Goal: Task Accomplishment & Management: Manage account settings

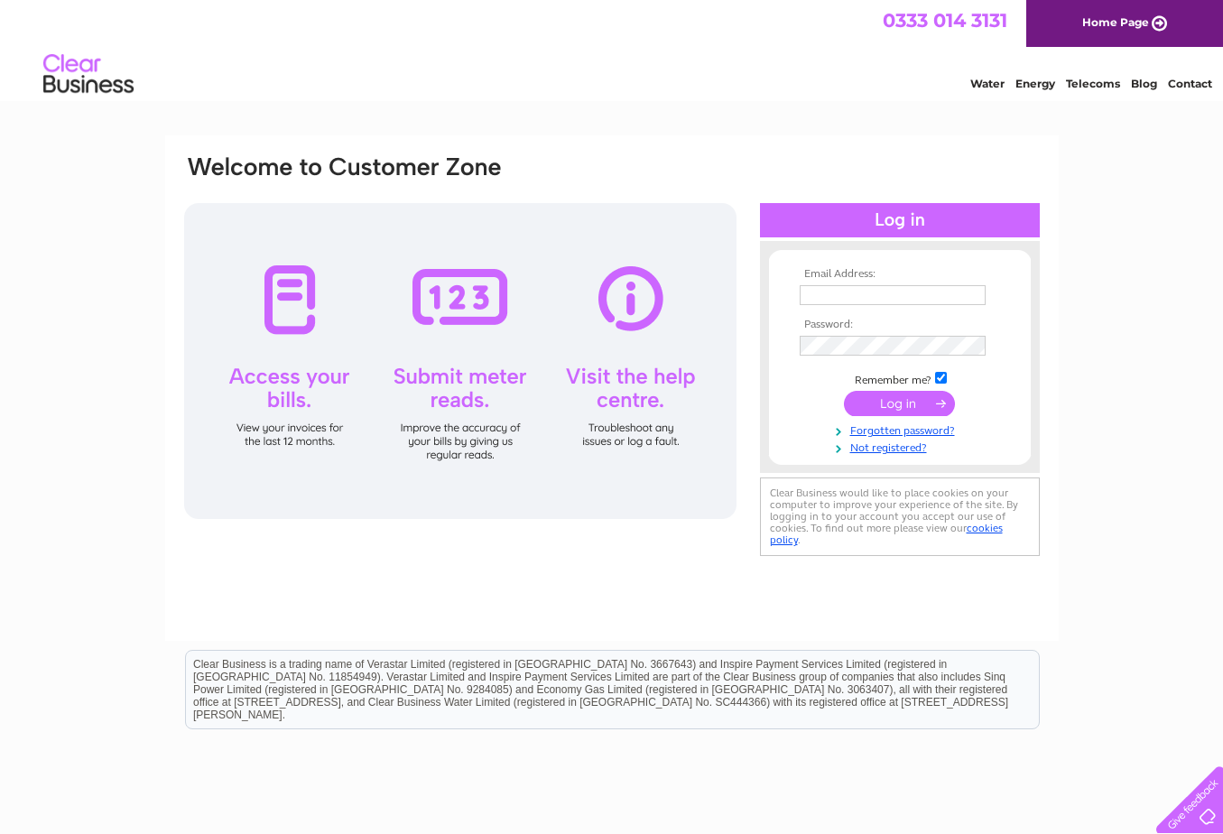
type input "keith@kitchensandfitting.co.uk"
click at [897, 406] on input "submit" at bounding box center [899, 403] width 111 height 25
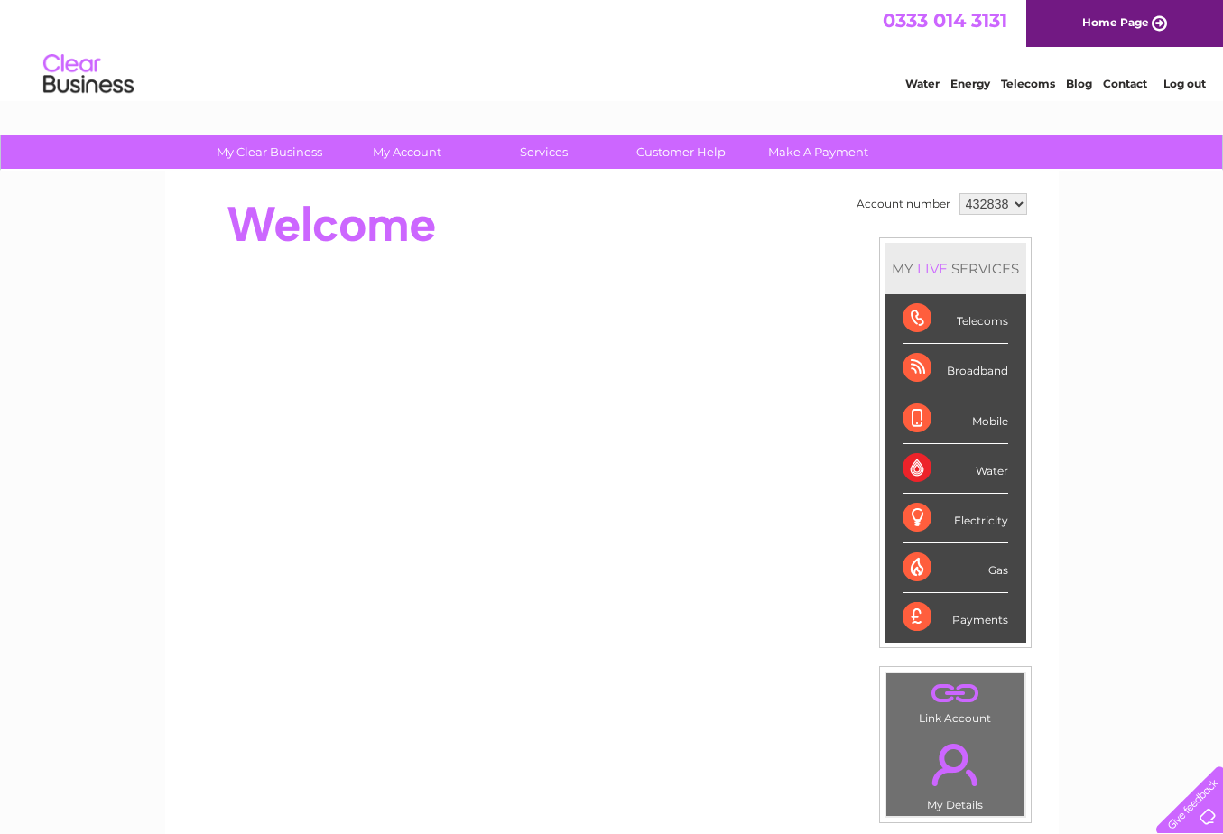
click at [954, 618] on div "Payments" at bounding box center [956, 617] width 106 height 49
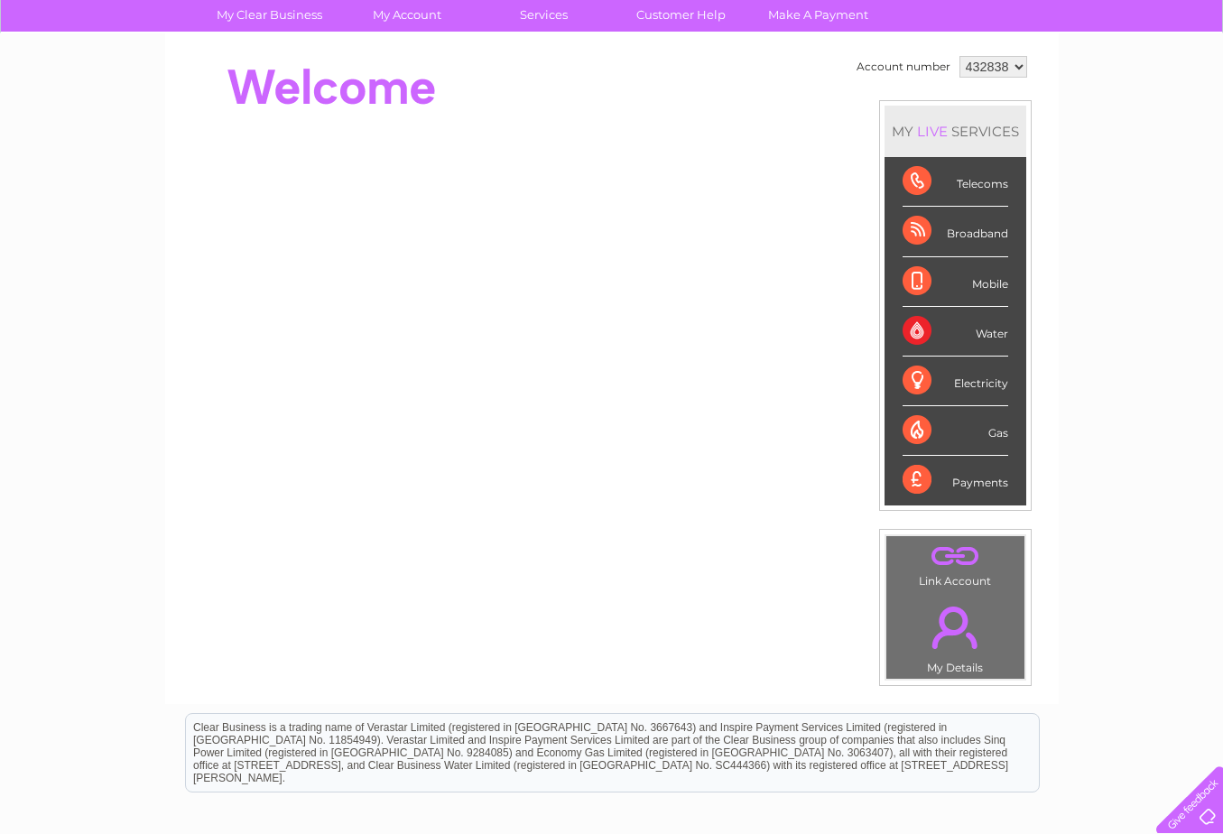
scroll to position [181, 0]
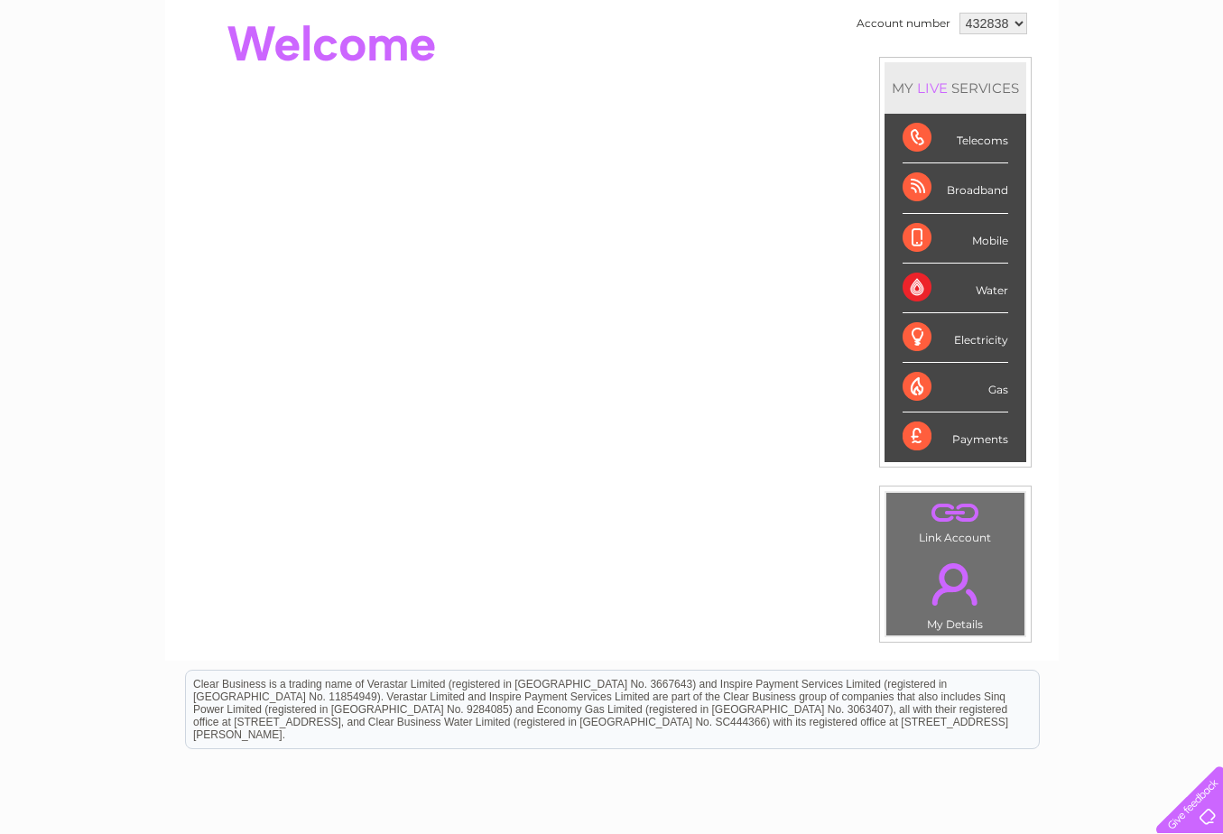
click at [957, 519] on link "." at bounding box center [955, 513] width 129 height 32
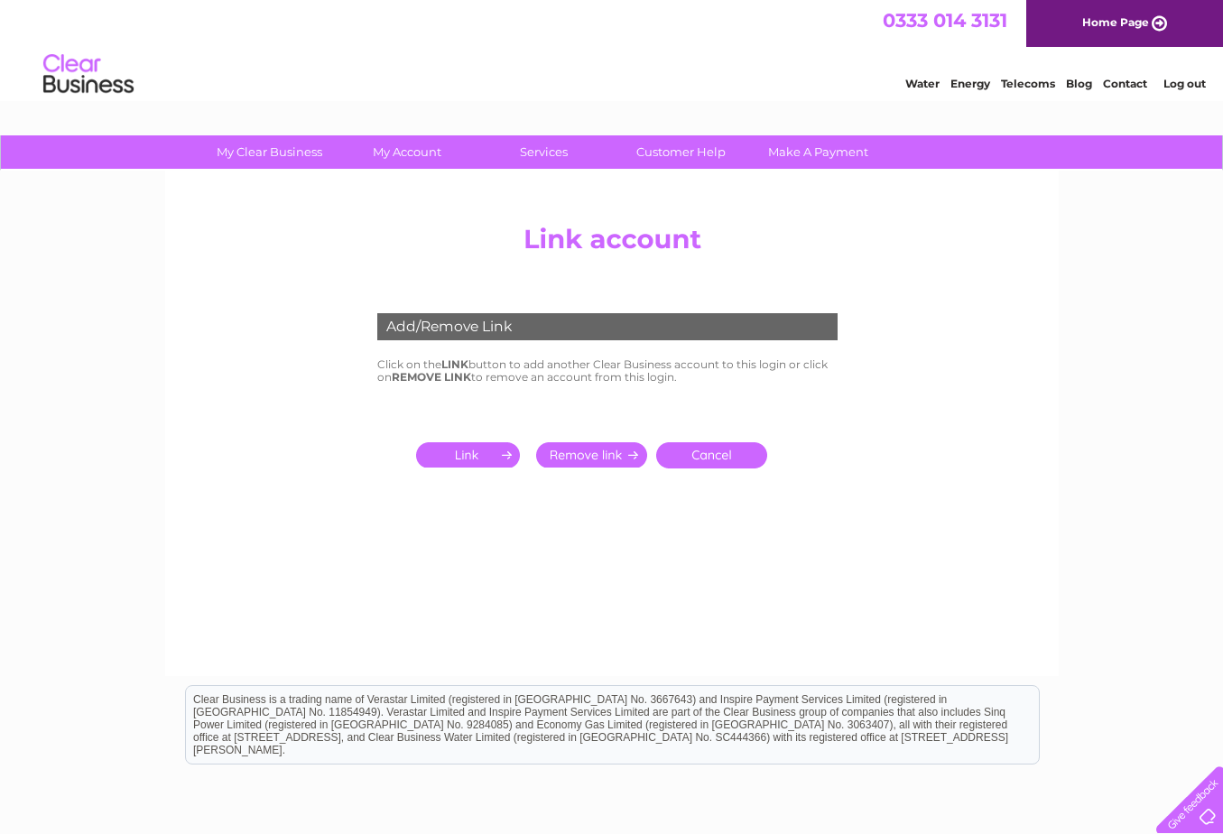
click at [499, 457] on input "submit" at bounding box center [471, 454] width 111 height 25
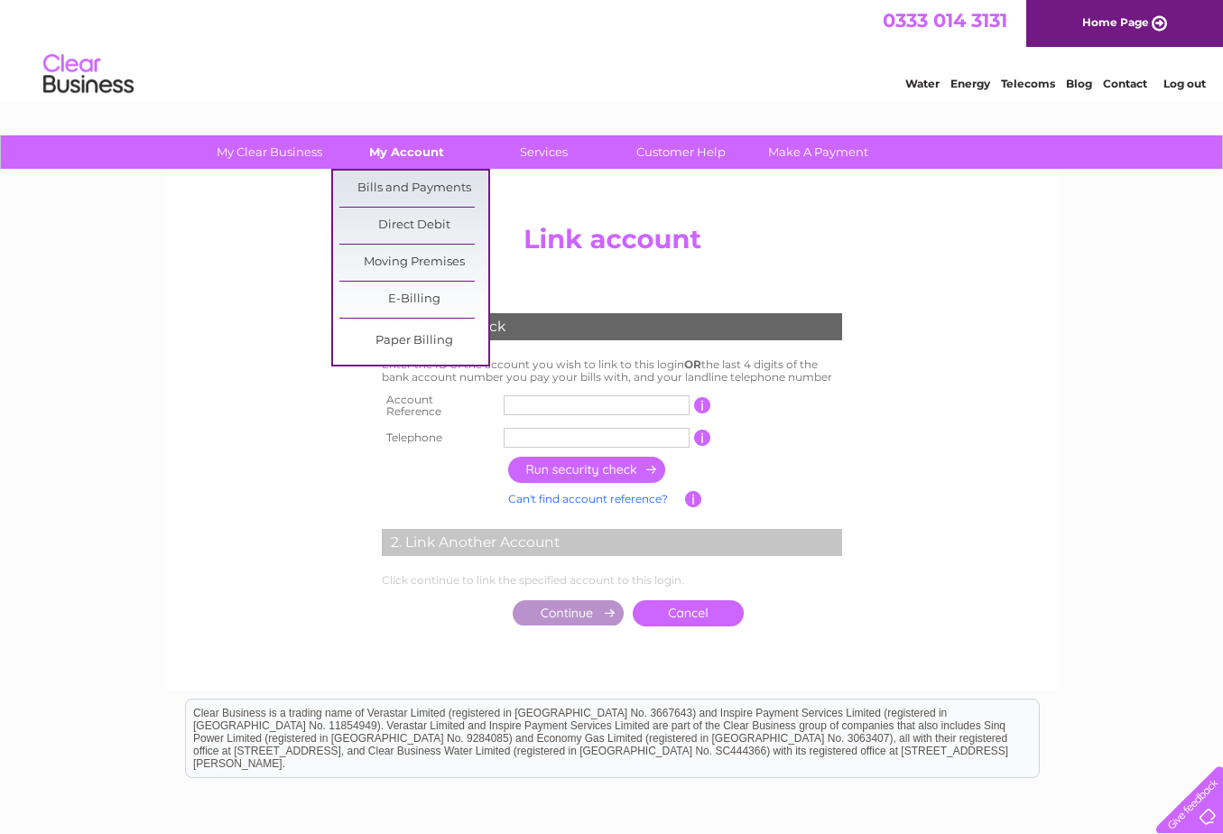
click at [398, 151] on link "My Account" at bounding box center [406, 151] width 149 height 33
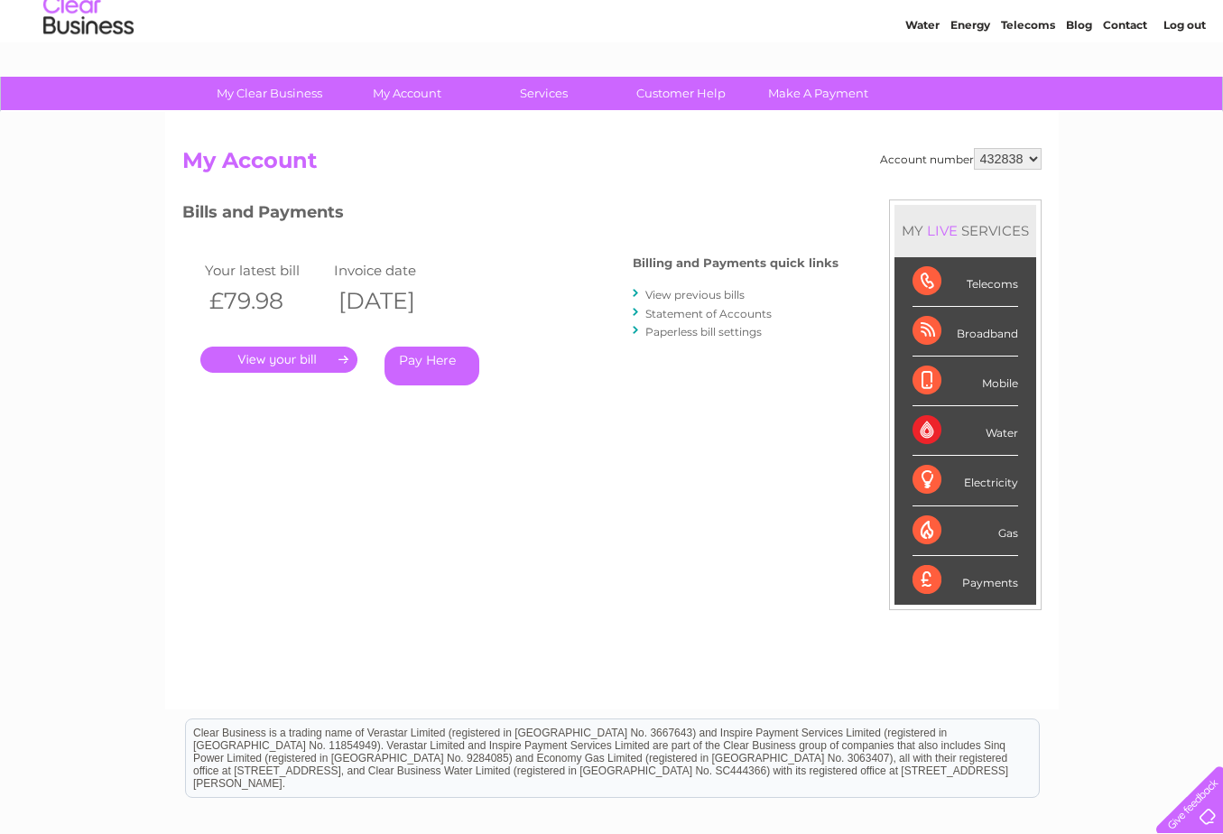
scroll to position [90, 0]
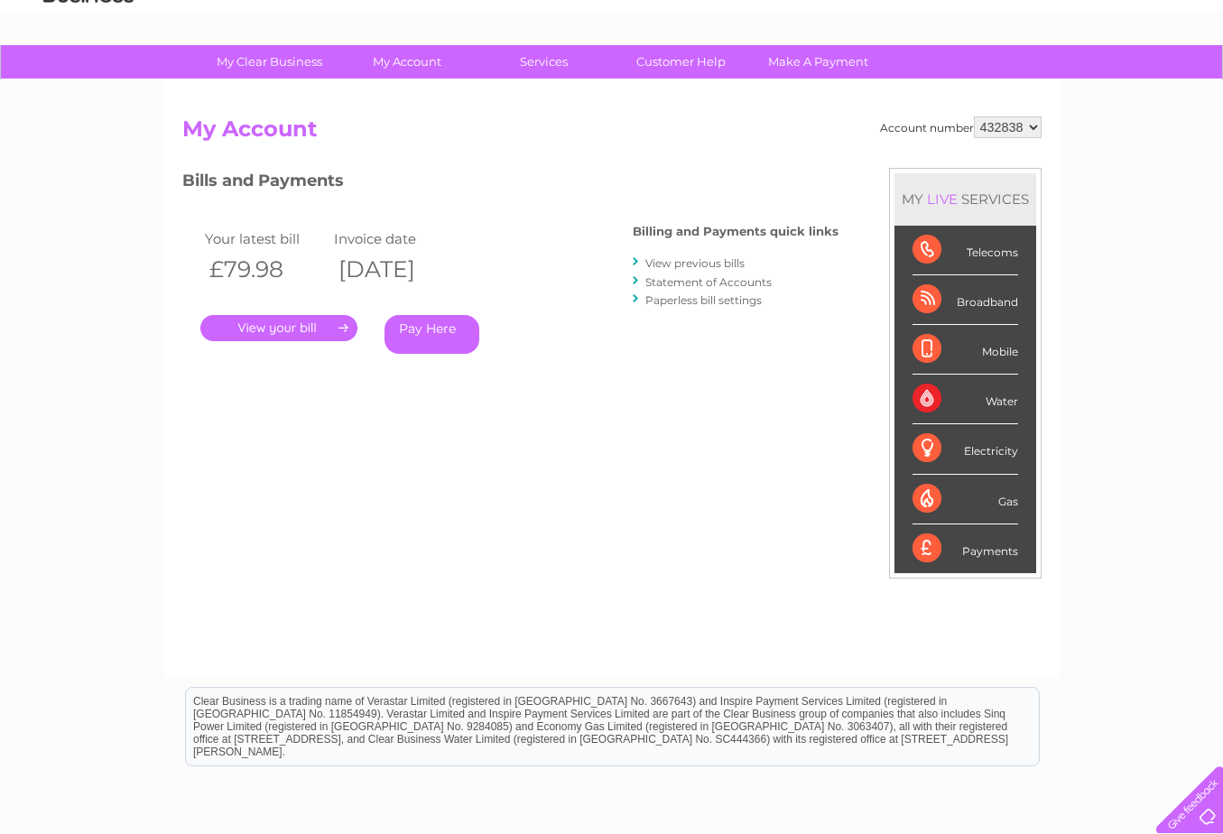
click at [683, 263] on link "View previous bills" at bounding box center [694, 263] width 99 height 14
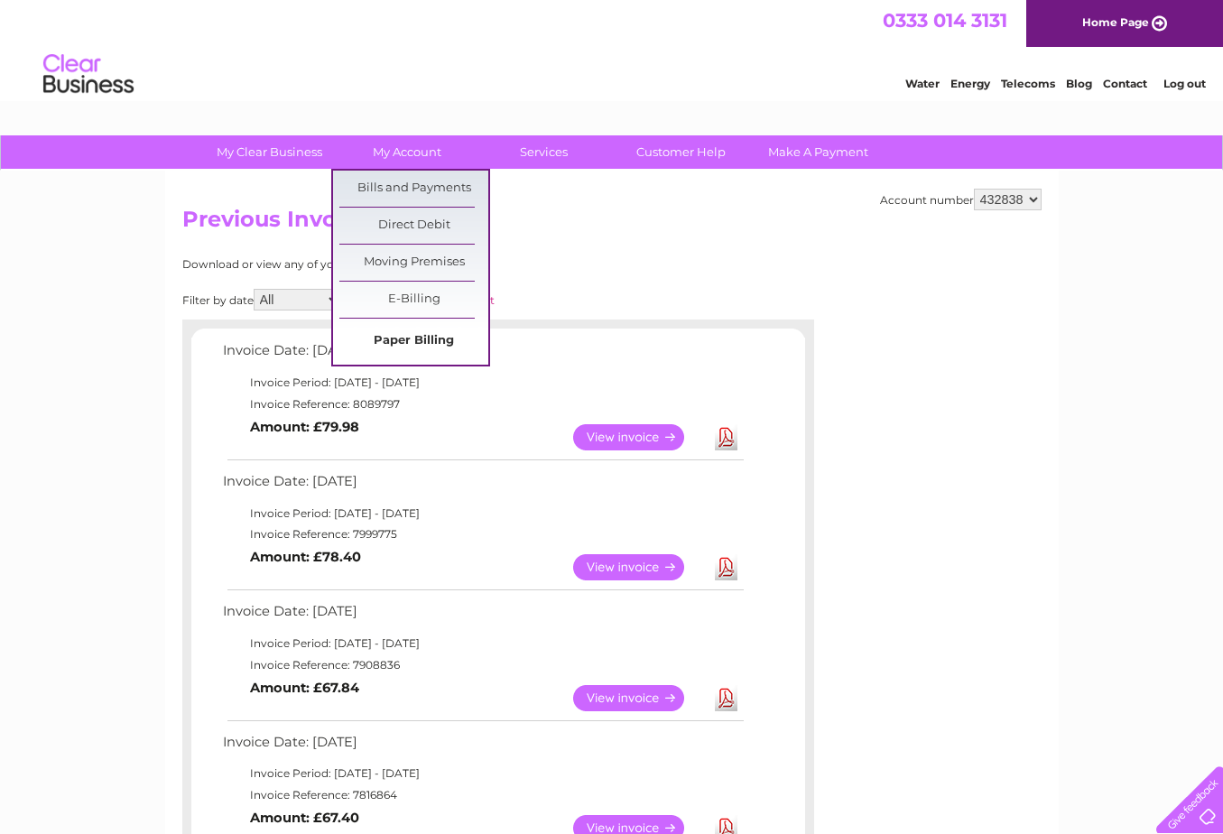
click at [418, 341] on link "Paper Billing" at bounding box center [413, 341] width 149 height 36
click at [448, 332] on link "Paper Billing" at bounding box center [413, 341] width 149 height 36
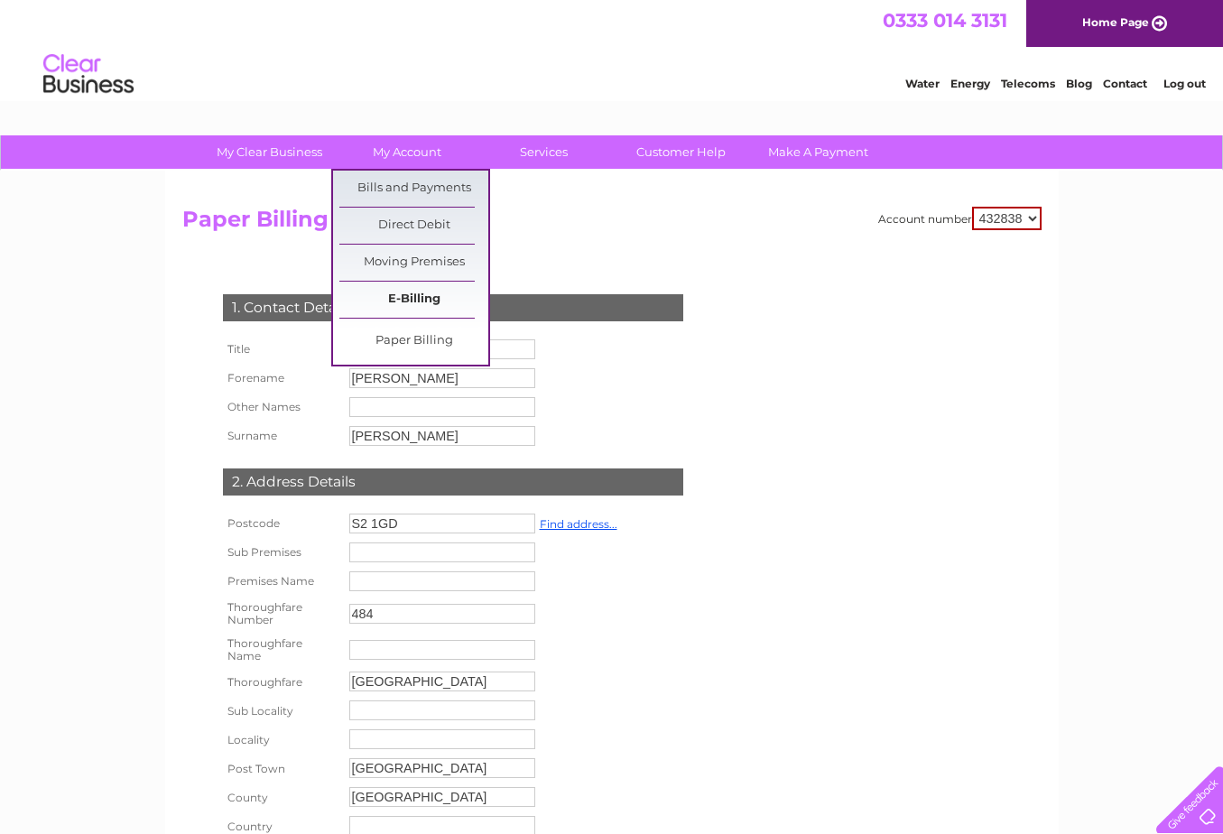
click at [420, 303] on link "E-Billing" at bounding box center [413, 300] width 149 height 36
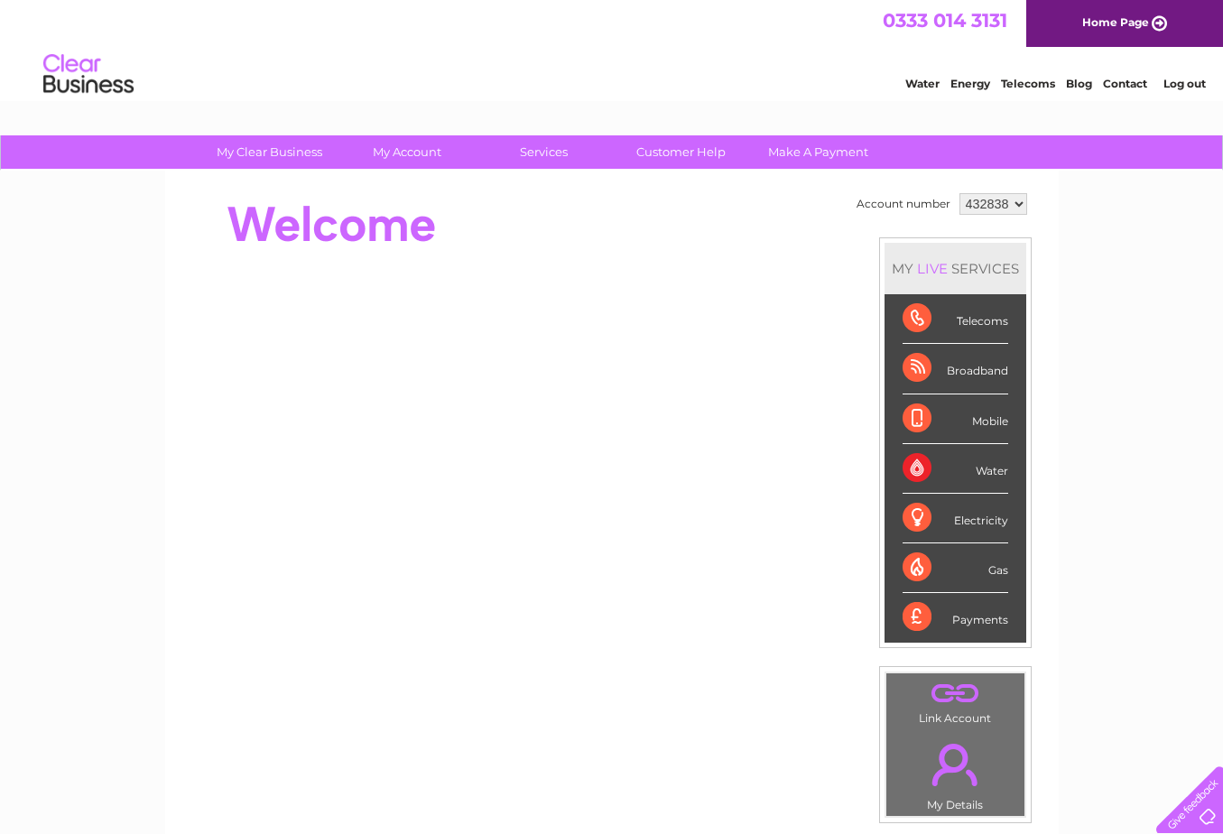
click at [913, 608] on div "Payments" at bounding box center [956, 617] width 106 height 49
click at [955, 614] on div "Payments" at bounding box center [956, 617] width 106 height 49
drag, startPoint x: 955, startPoint y: 614, endPoint x: 1116, endPoint y: 728, distance: 196.9
click at [1116, 729] on div "My Clear Business Login Details My Details My Preferences Link Account My Accou…" at bounding box center [611, 642] width 1223 height 1015
click at [964, 742] on link "." at bounding box center [955, 764] width 129 height 63
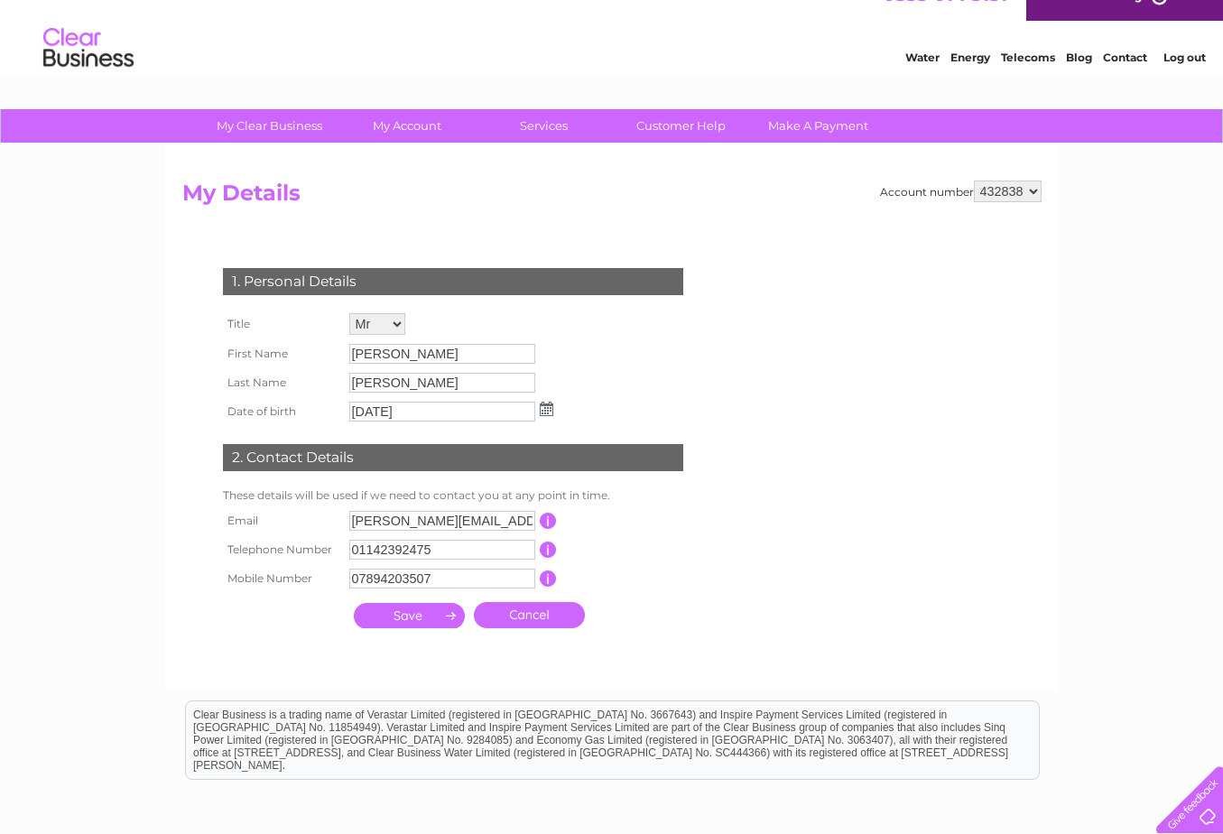
scroll to position [25, 0]
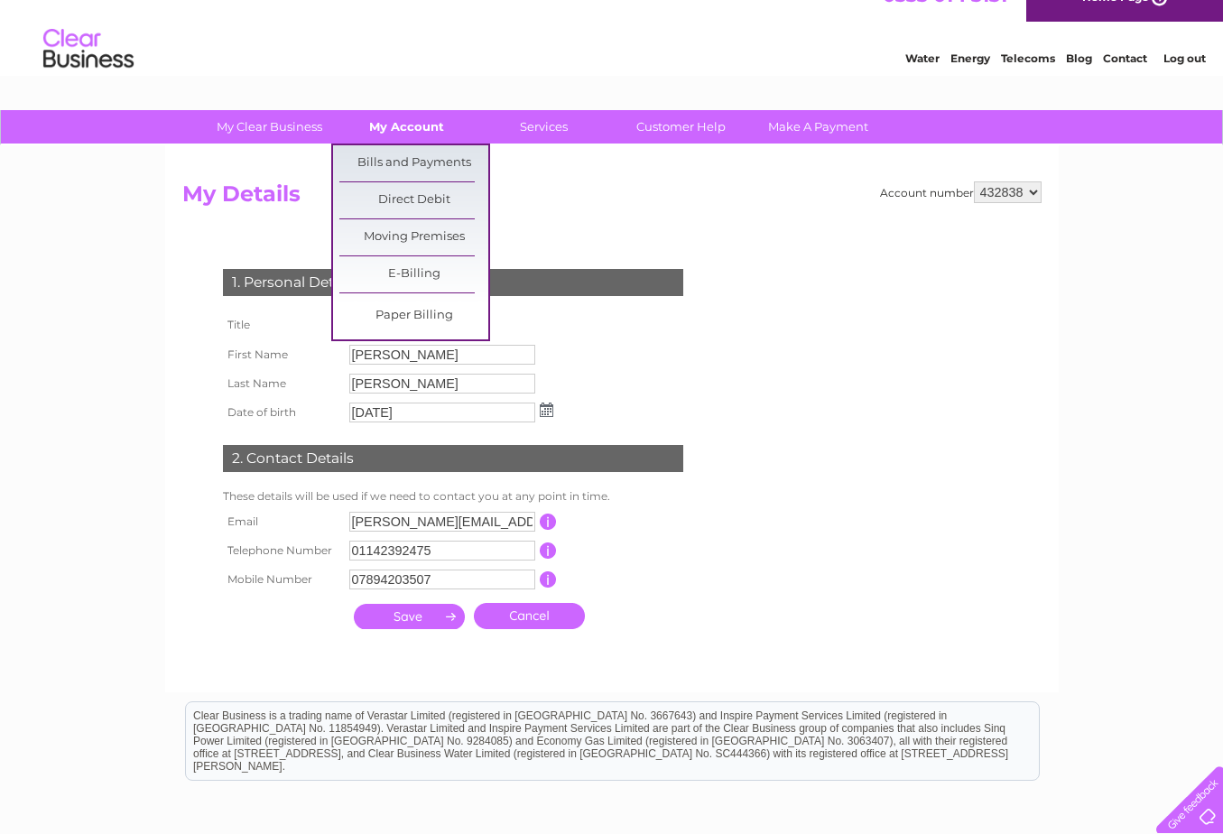
click at [404, 131] on link "My Account" at bounding box center [406, 126] width 149 height 33
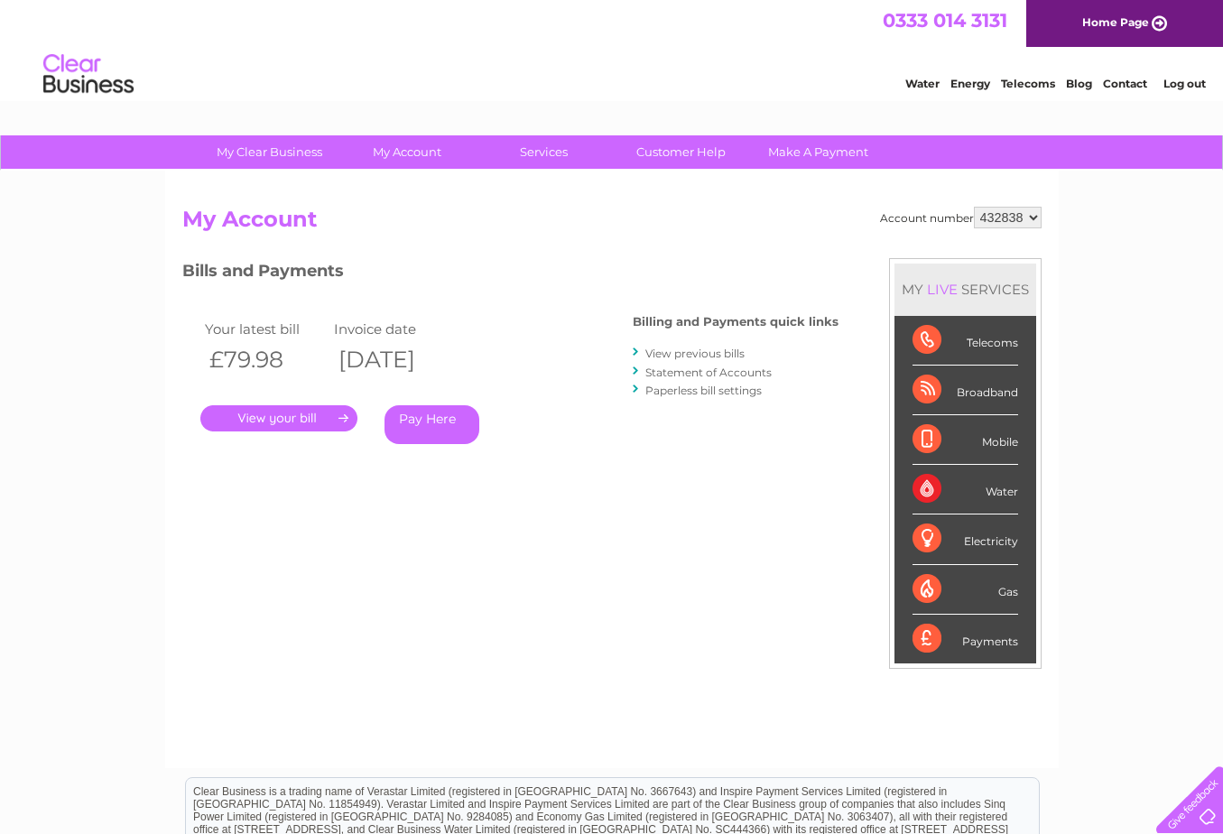
click at [681, 374] on link "Statement of Accounts" at bounding box center [708, 373] width 126 height 14
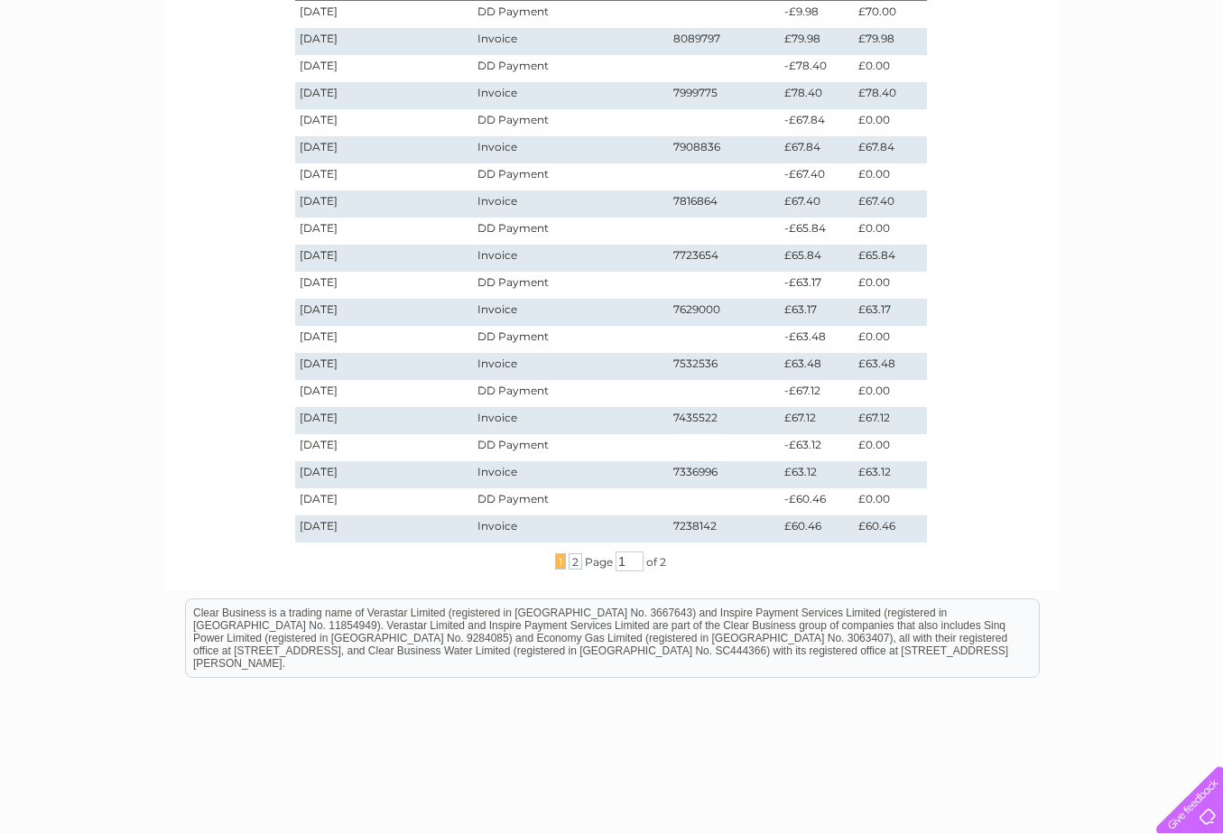
scroll to position [226, 0]
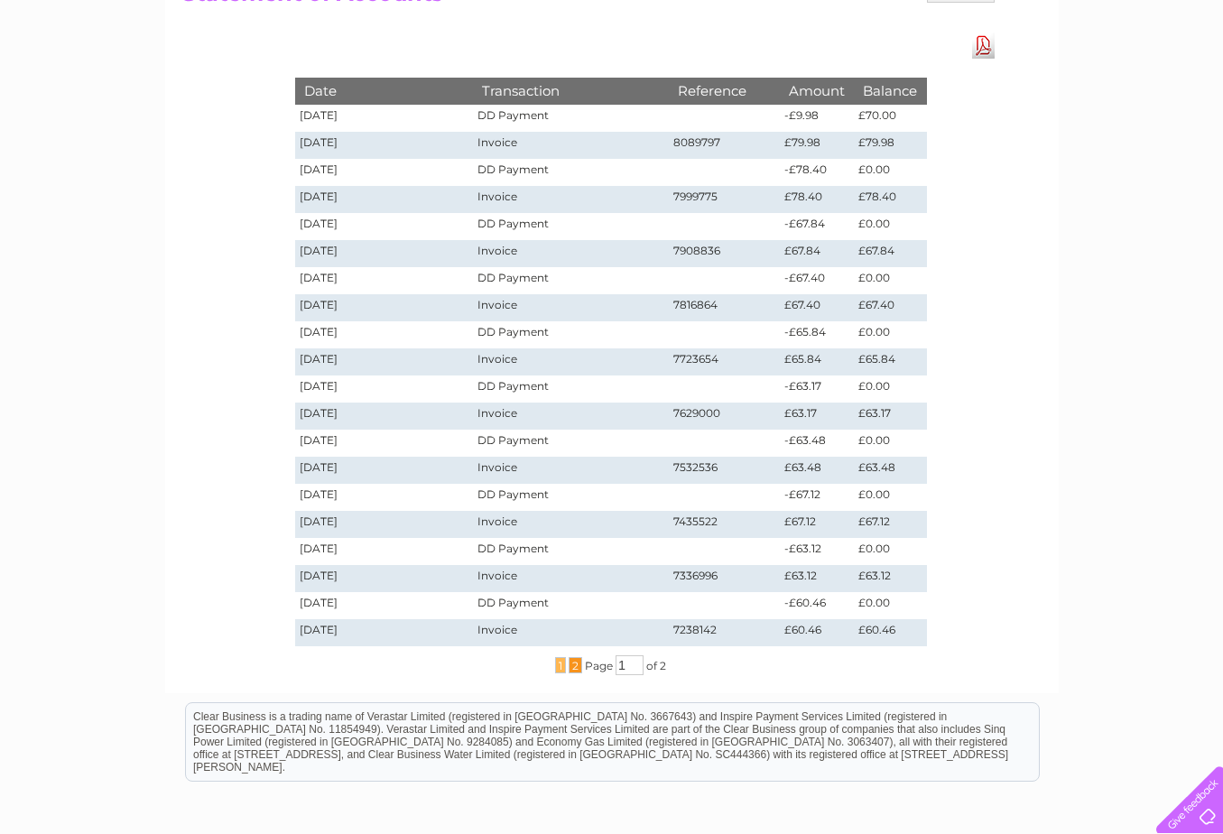
click at [574, 670] on span "2" at bounding box center [576, 665] width 14 height 16
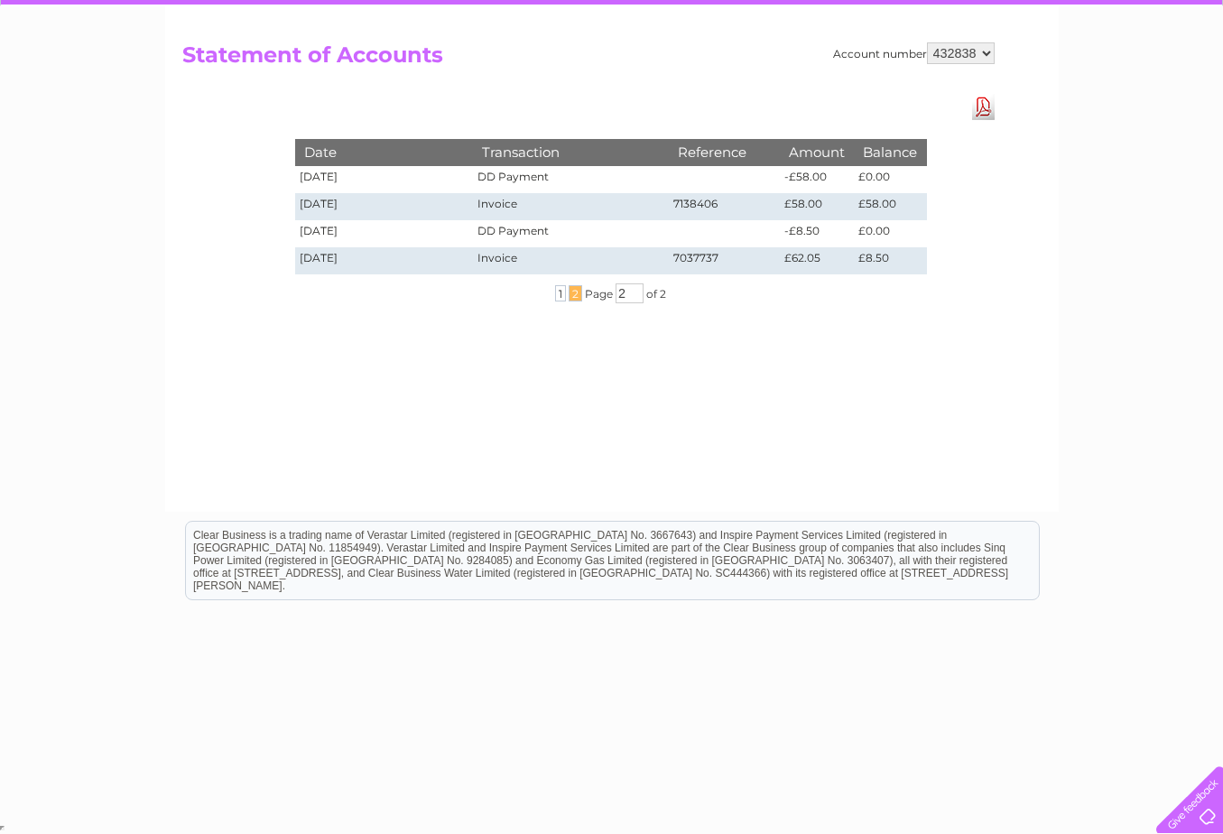
scroll to position [164, 0]
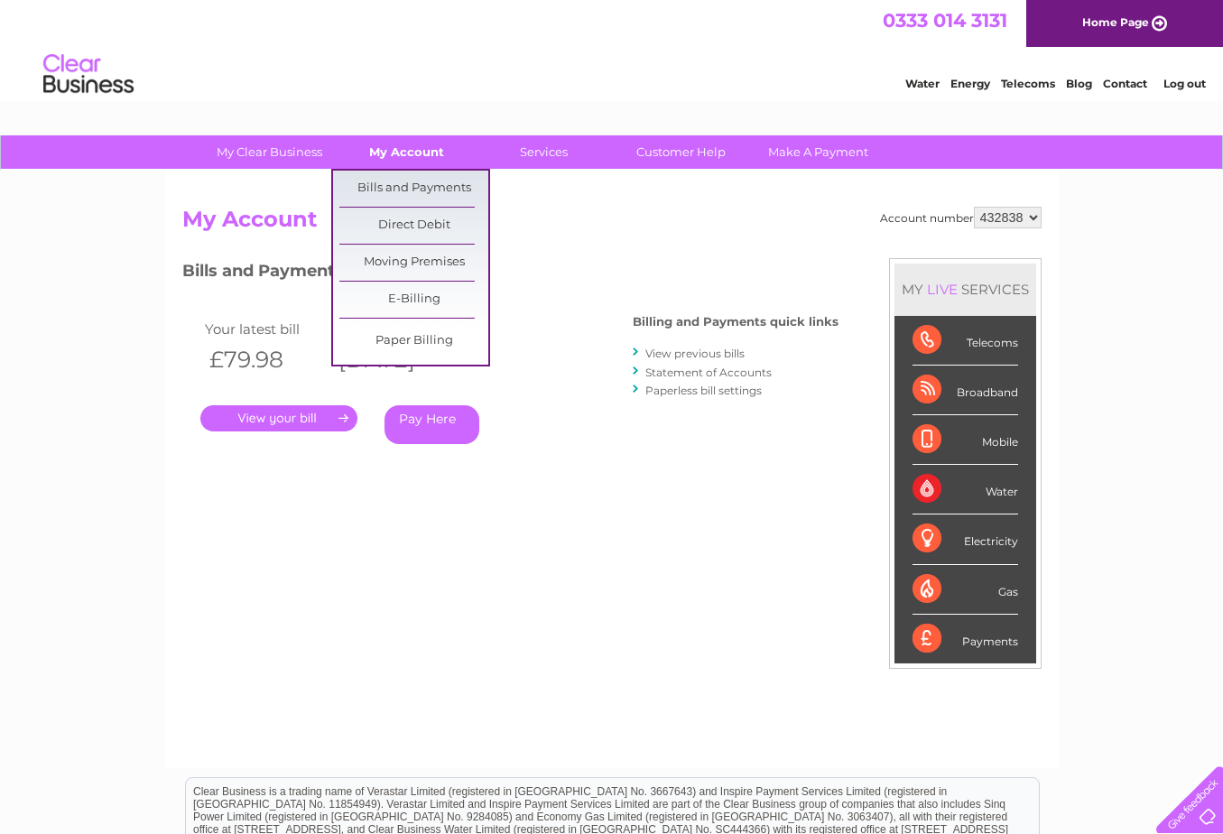
click at [418, 155] on link "My Account" at bounding box center [406, 151] width 149 height 33
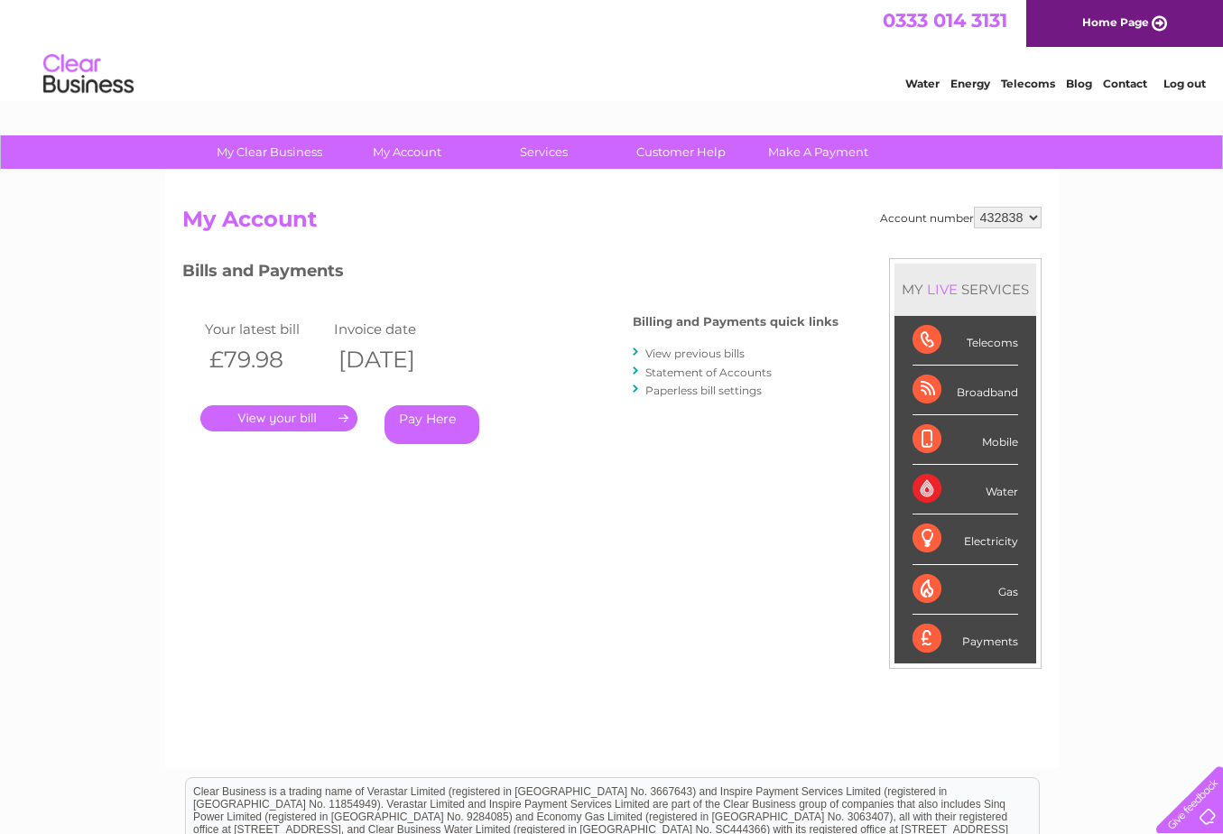
click at [692, 376] on link "Statement of Accounts" at bounding box center [708, 373] width 126 height 14
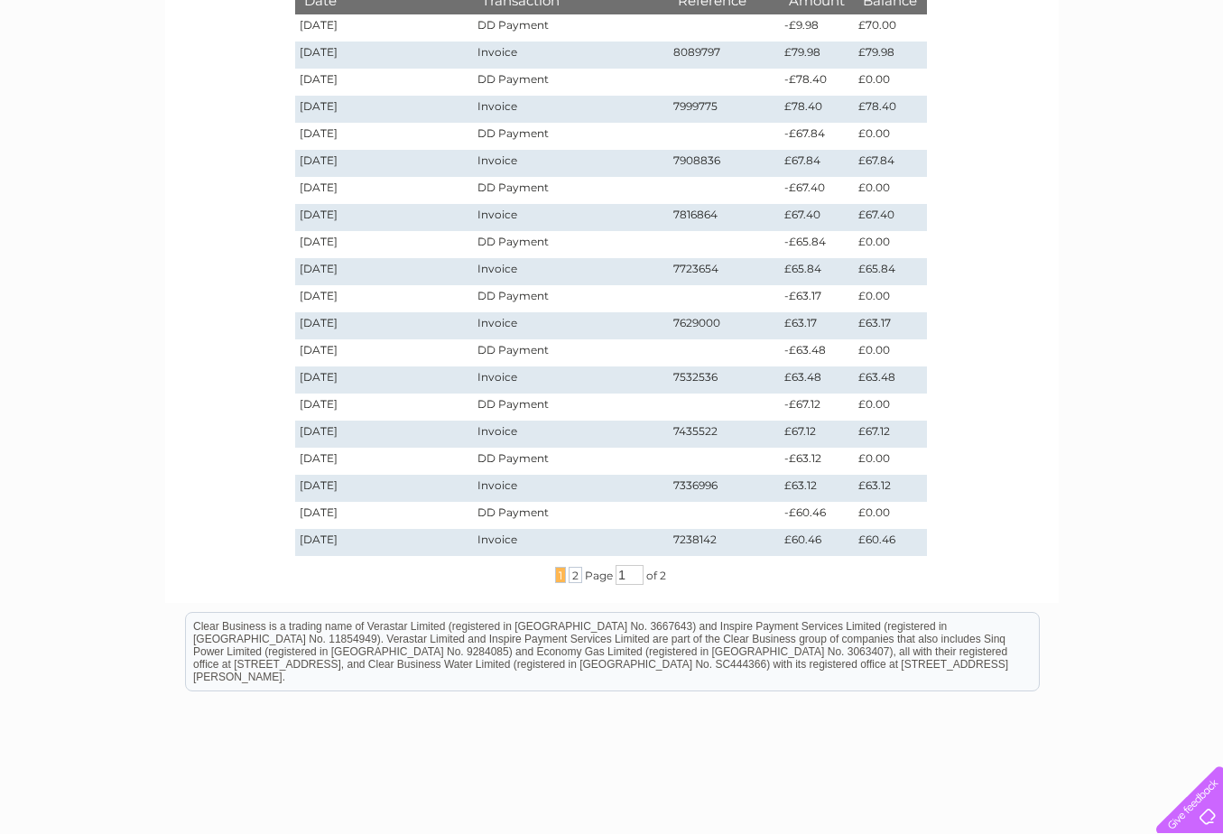
scroll to position [226, 0]
